Goal: Transaction & Acquisition: Purchase product/service

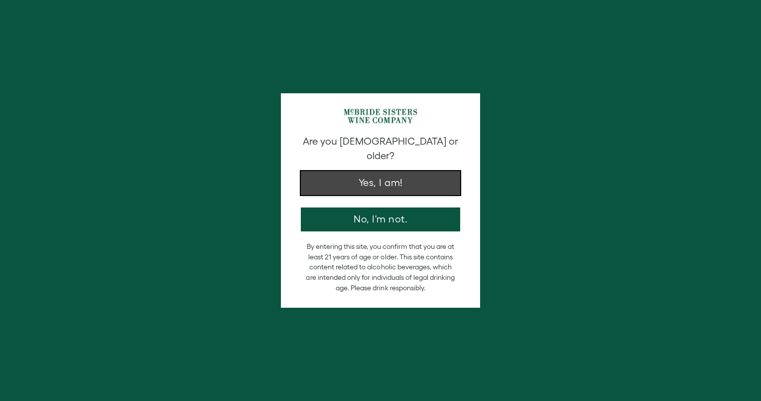
click at [361, 172] on button "Yes, I am!" at bounding box center [380, 183] width 159 height 24
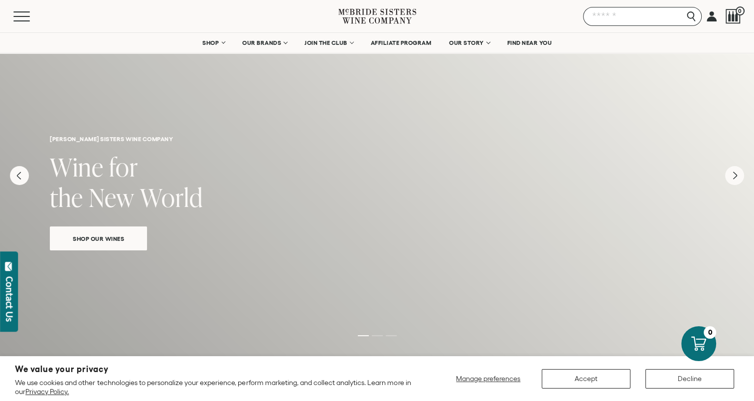
click at [690, 15] on input "Search" at bounding box center [642, 16] width 119 height 19
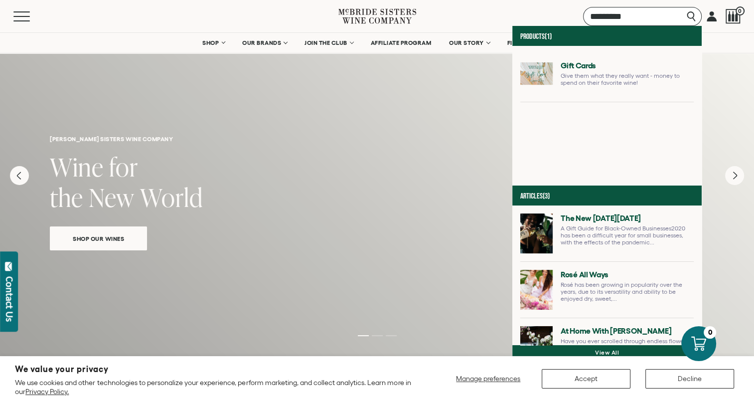
type input "*********"
click at [604, 82] on link at bounding box center [606, 78] width 173 height 48
